Goal: Navigation & Orientation: Find specific page/section

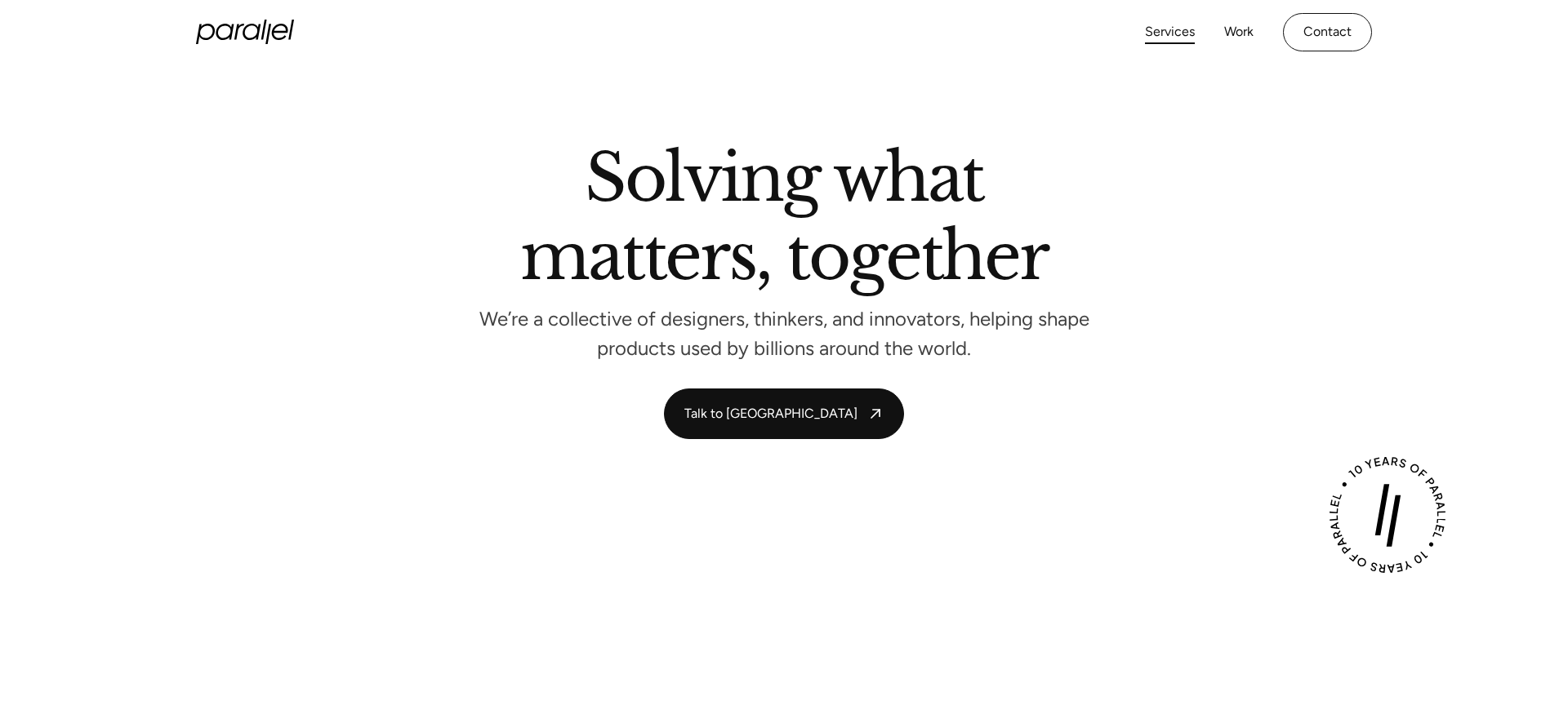
click at [1176, 37] on link "Services" at bounding box center [1170, 32] width 50 height 24
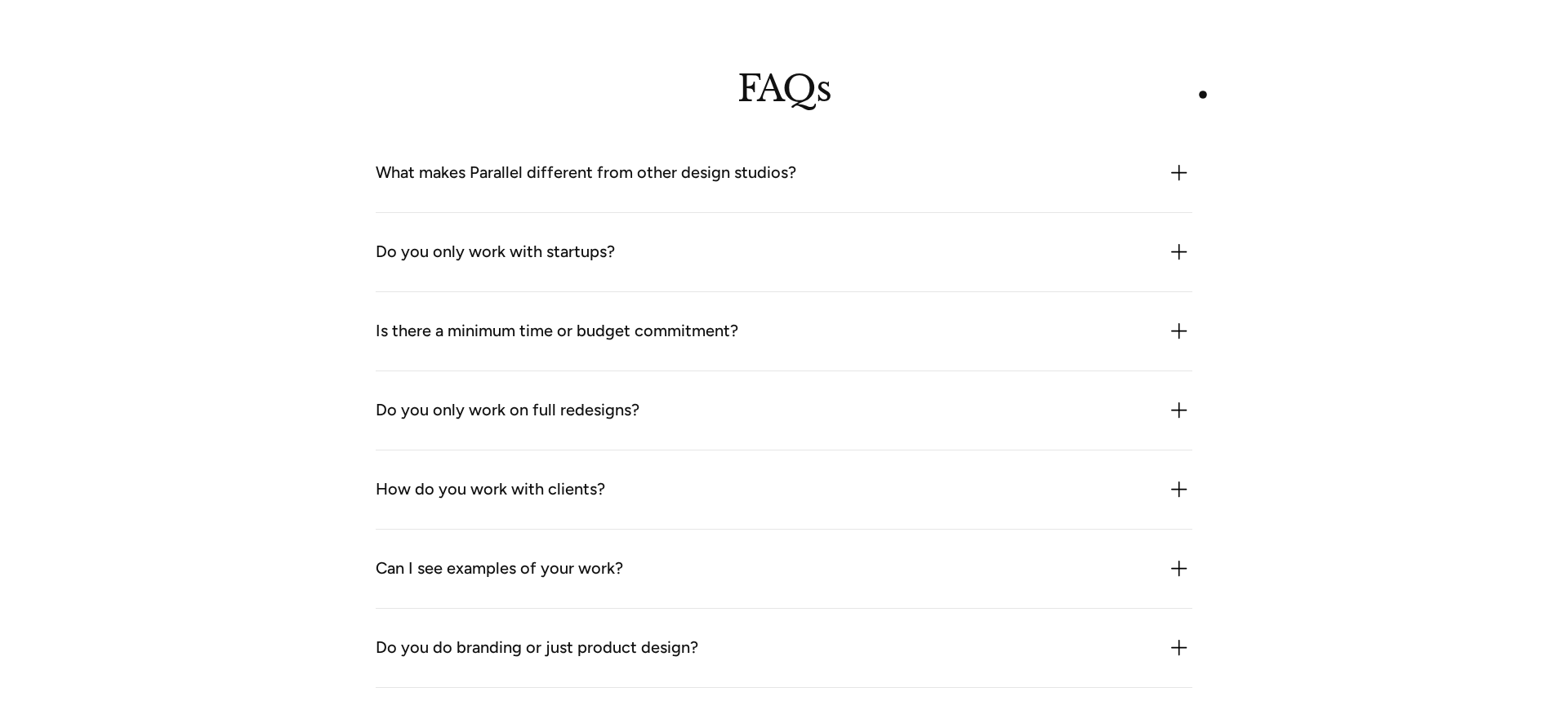
scroll to position [5063, 0]
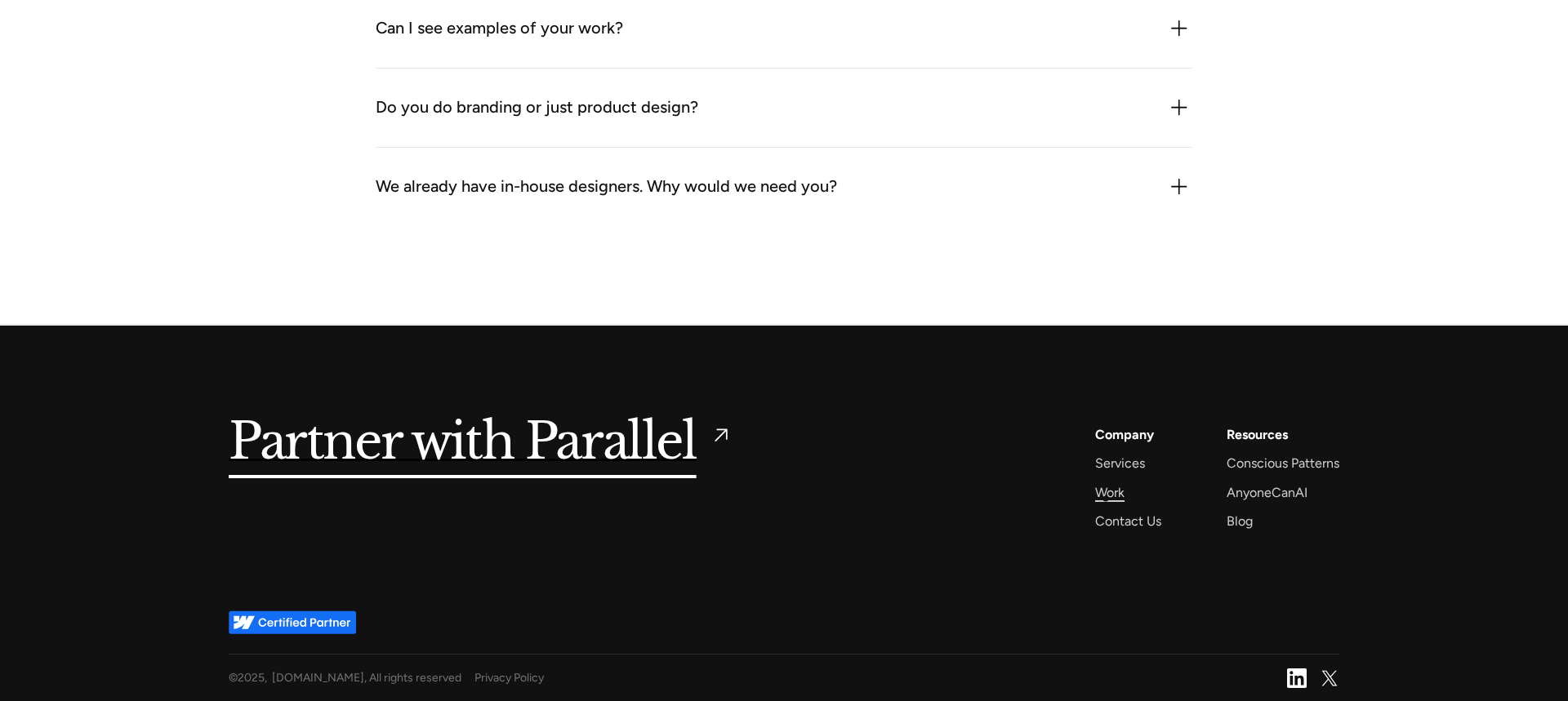
click at [1106, 498] on div "Work" at bounding box center [1110, 493] width 29 height 22
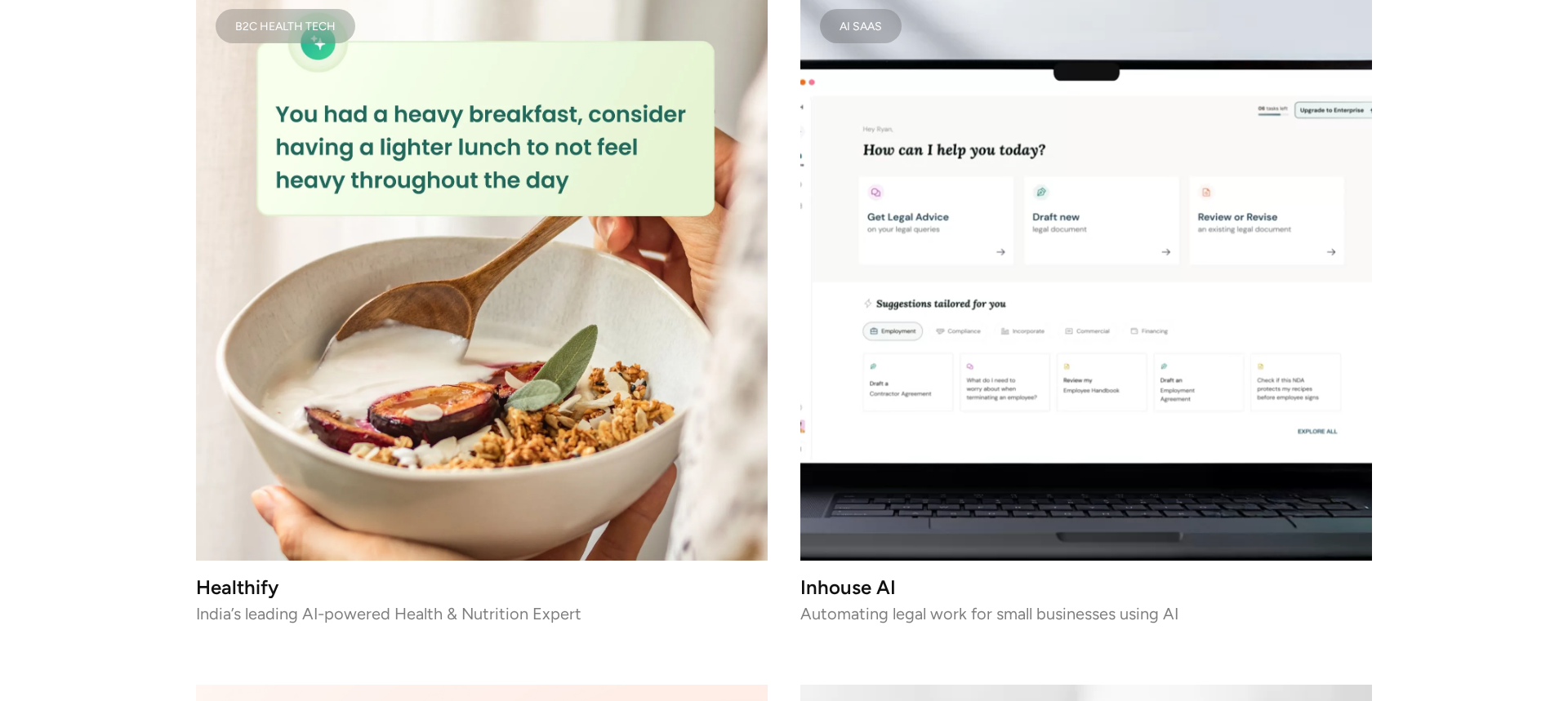
scroll to position [4613, 0]
